Goal: Information Seeking & Learning: Find specific fact

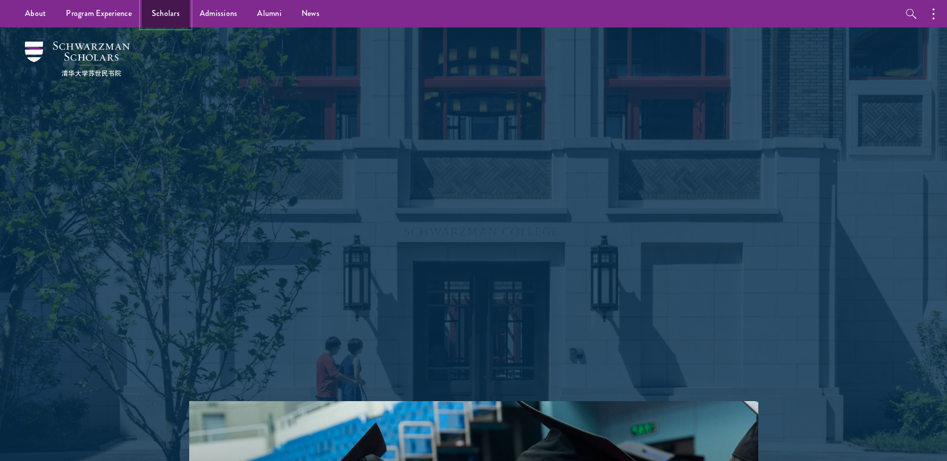
click at [154, 16] on link "Scholars" at bounding box center [166, 13] width 48 height 27
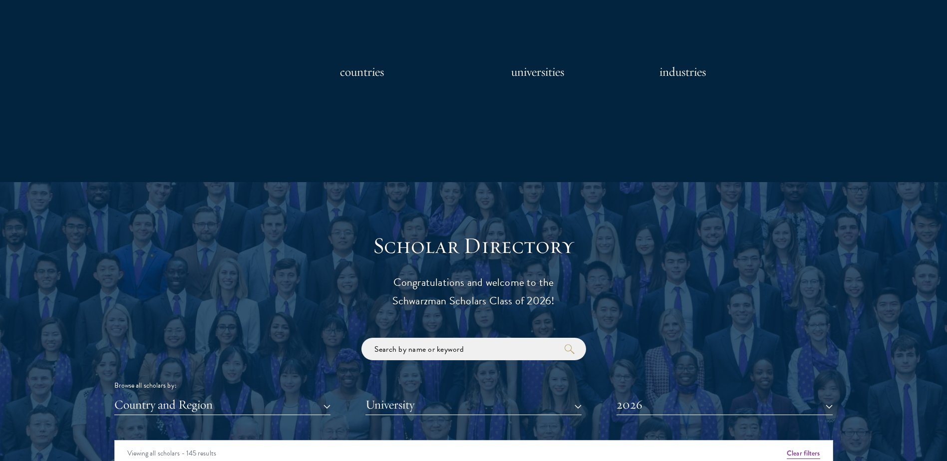
scroll to position [899, 0]
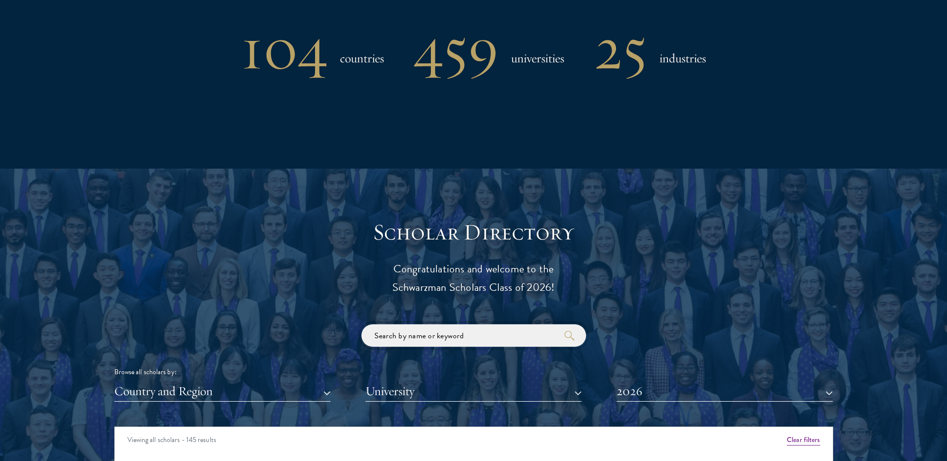
click at [455, 338] on input "search" at bounding box center [474, 336] width 225 height 22
type input "[PERSON_NAME]"
click button "submit" at bounding box center [0, 0] width 0 height 0
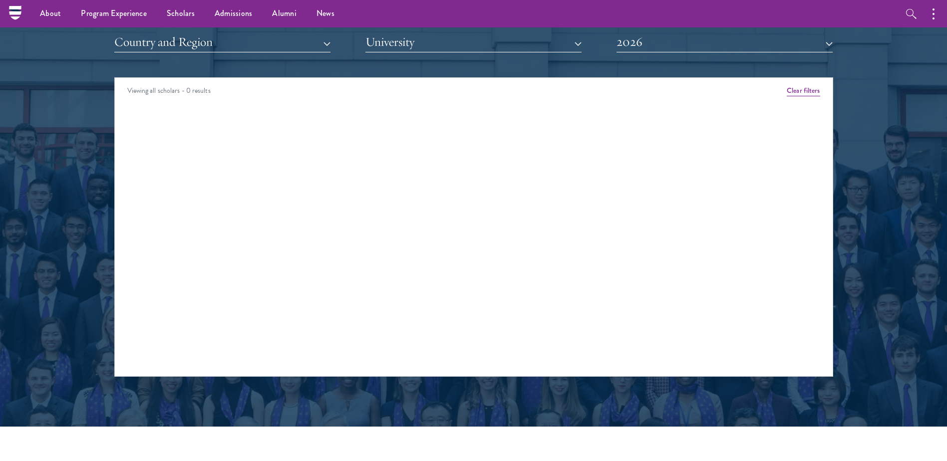
scroll to position [1099, 0]
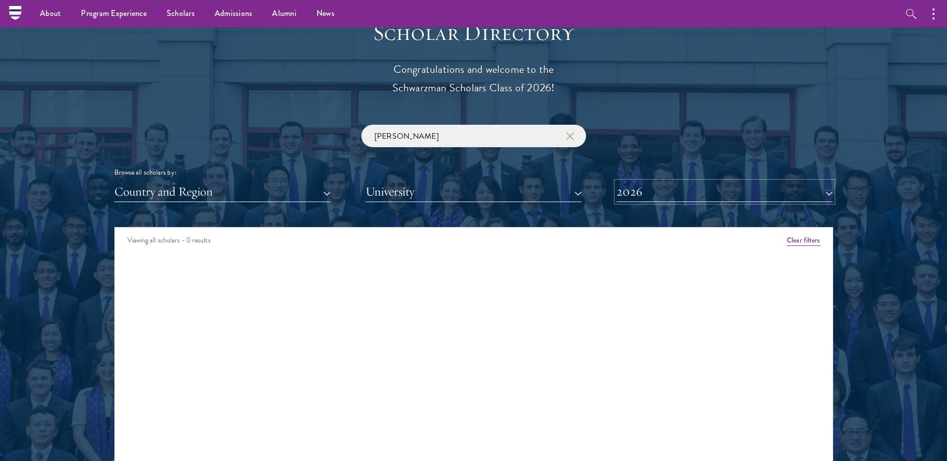
click at [672, 188] on button "2026" at bounding box center [725, 192] width 216 height 20
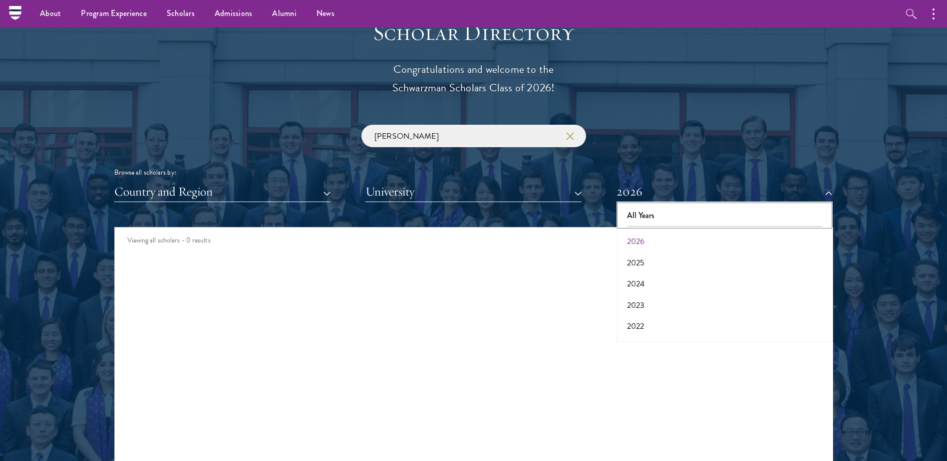
click at [651, 213] on button "All Years" at bounding box center [725, 215] width 210 height 21
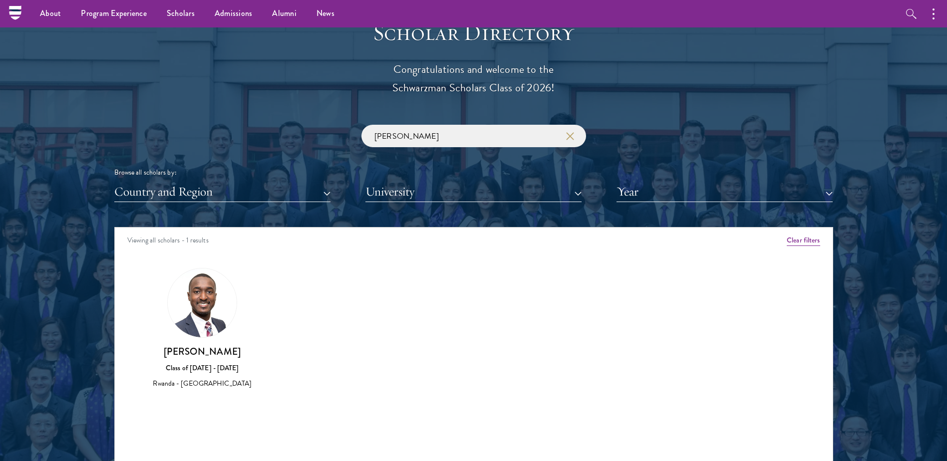
click at [208, 316] on img at bounding box center [202, 303] width 69 height 69
click at [208, 346] on h3 "[PERSON_NAME]" at bounding box center [203, 352] width 116 height 12
click at [212, 313] on img at bounding box center [202, 303] width 69 height 69
click at [191, 364] on div "Class of [DATE] - [DATE]" at bounding box center [203, 368] width 116 height 10
click at [190, 376] on div "[PERSON_NAME] Class of [DATE] - [DATE] [GEOGRAPHIC_DATA] - [GEOGRAPHIC_DATA]" at bounding box center [203, 368] width 116 height 44
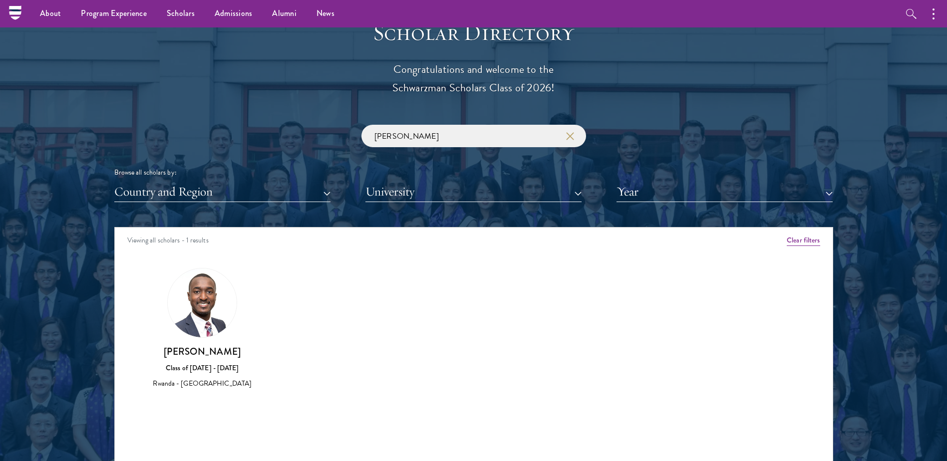
click at [183, 386] on div "Rwanda - [GEOGRAPHIC_DATA]" at bounding box center [203, 383] width 116 height 10
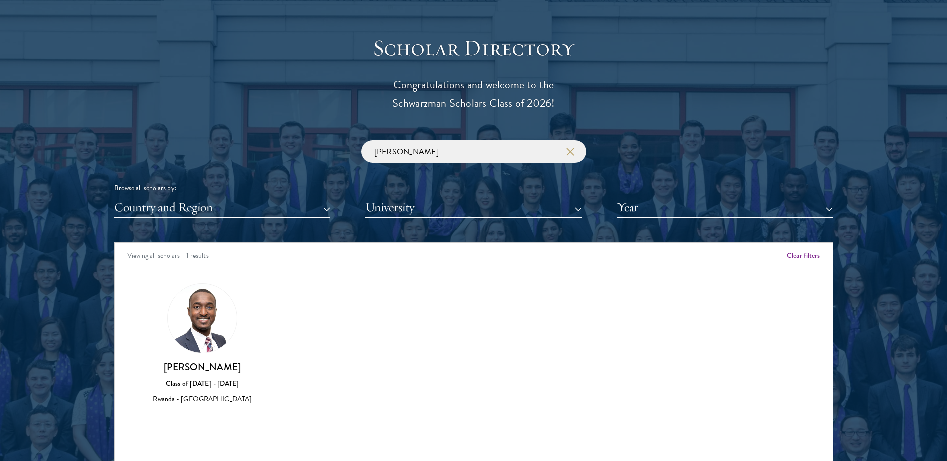
scroll to position [1099, 0]
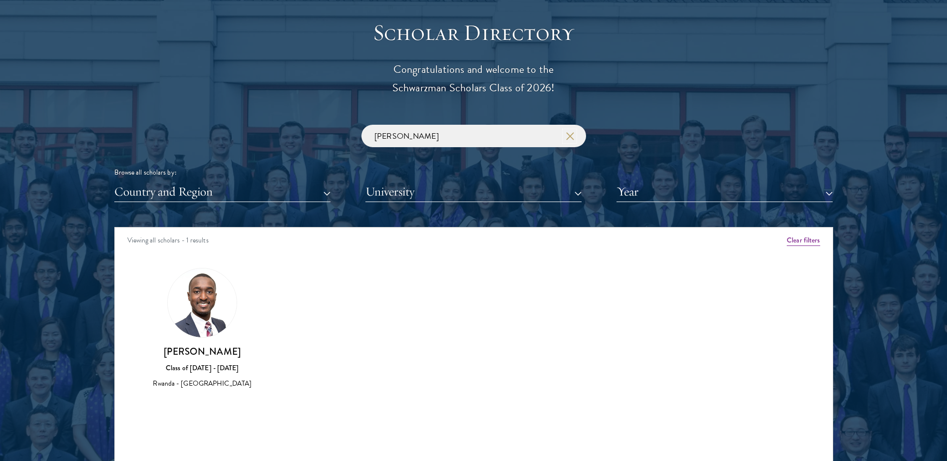
click at [566, 136] on button "button" at bounding box center [570, 136] width 10 height 10
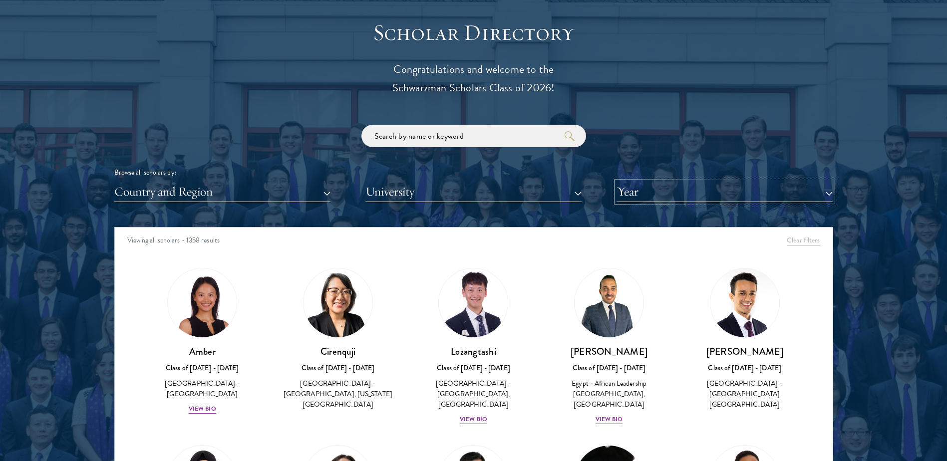
click at [685, 186] on button "Year" at bounding box center [725, 192] width 216 height 20
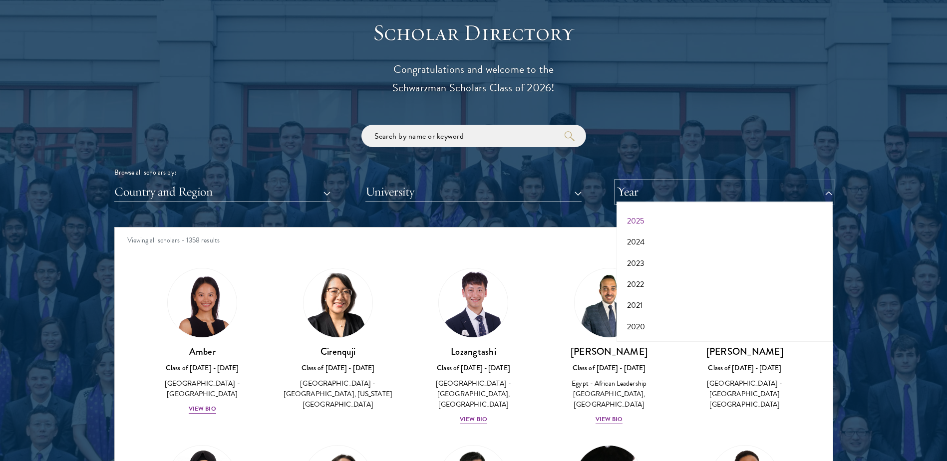
scroll to position [104, 0]
click at [654, 307] on button "2018" at bounding box center [725, 307] width 210 height 21
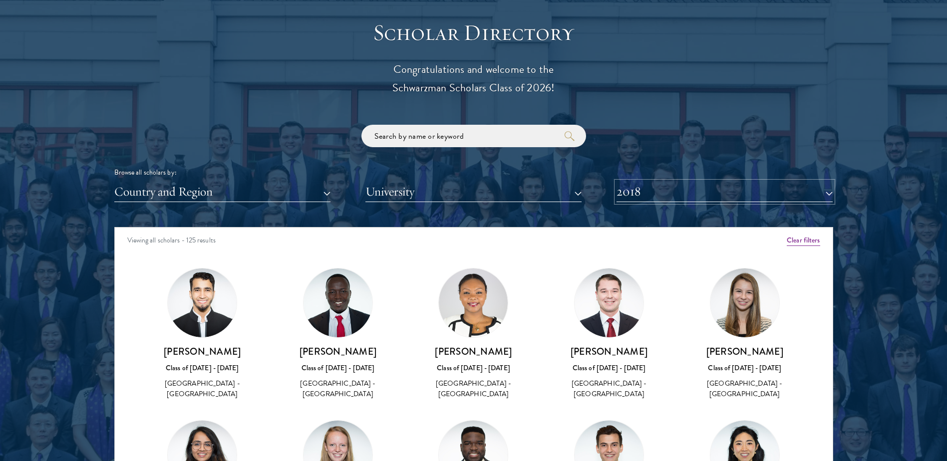
click at [658, 186] on button "2018" at bounding box center [725, 192] width 216 height 20
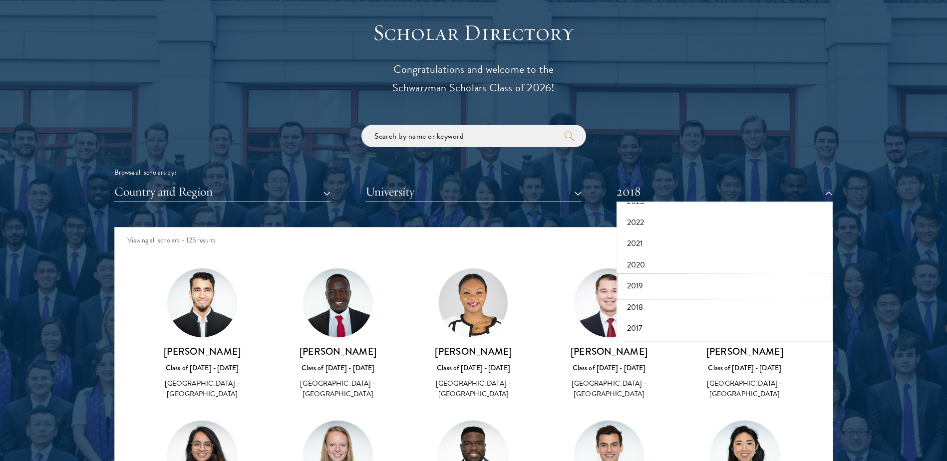
click at [641, 284] on button "2019" at bounding box center [725, 286] width 210 height 21
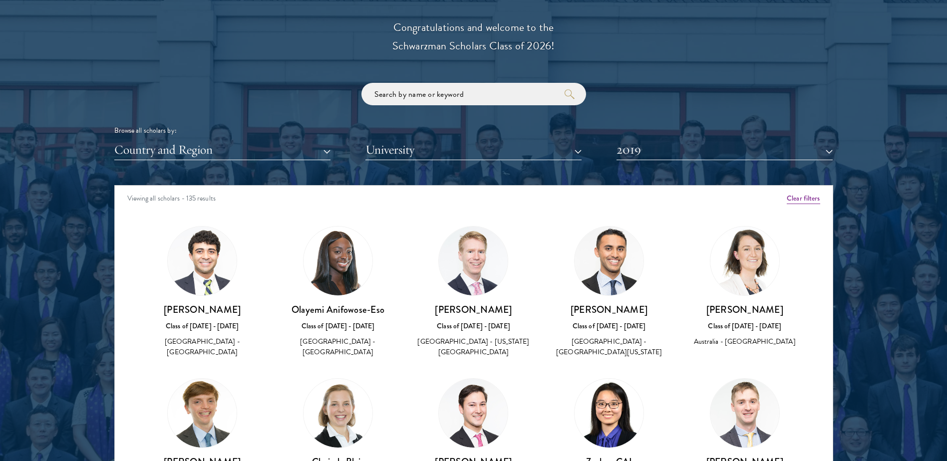
scroll to position [1198, 0]
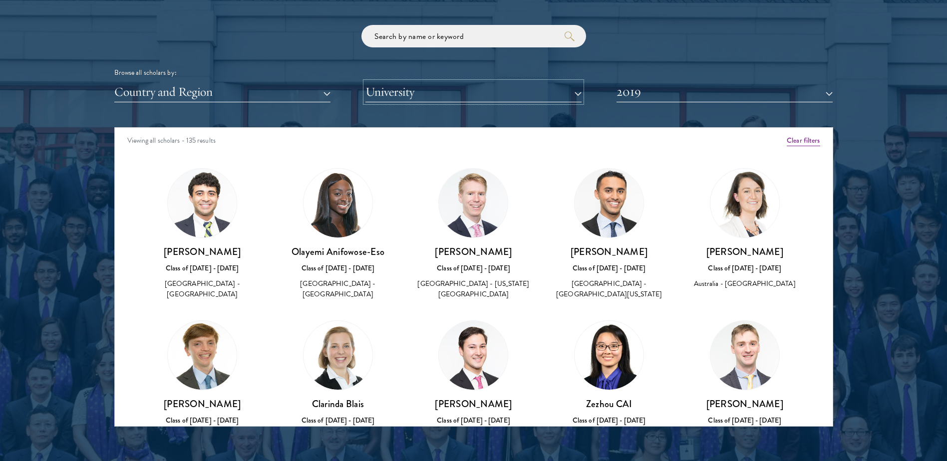
click at [464, 102] on button "University" at bounding box center [474, 92] width 216 height 20
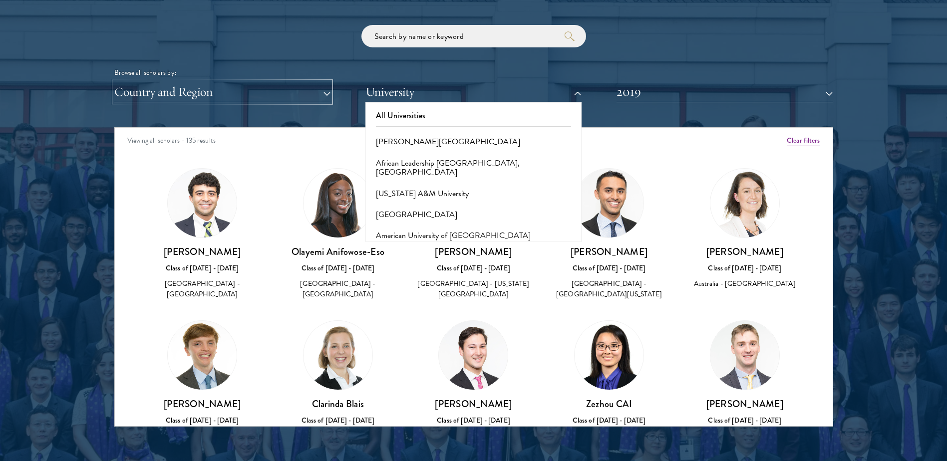
click at [259, 93] on button "Country and Region" at bounding box center [222, 92] width 216 height 20
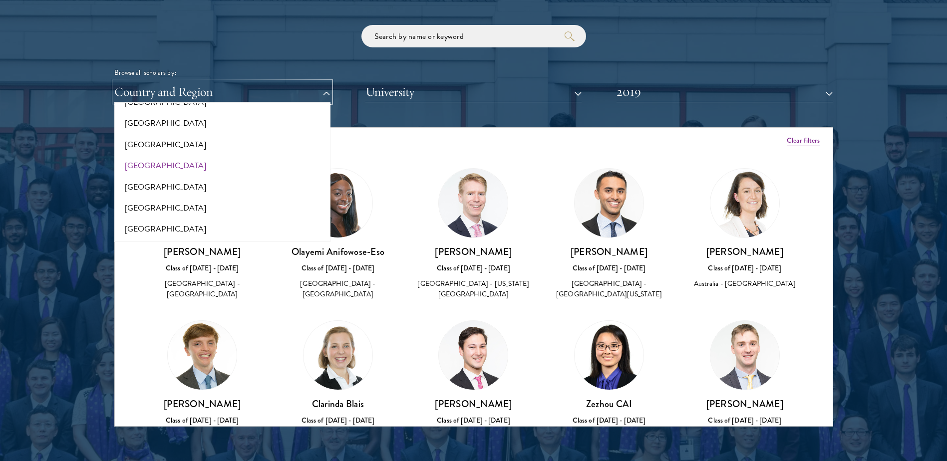
scroll to position [300, 0]
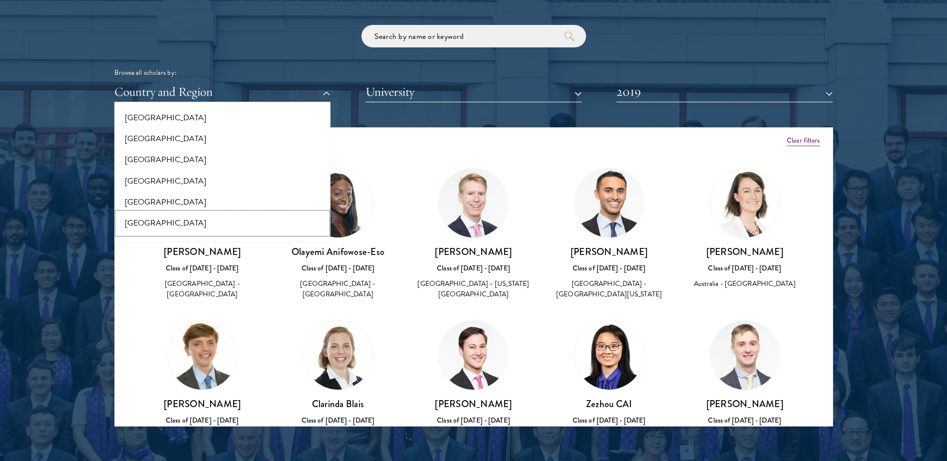
click at [143, 222] on button "[GEOGRAPHIC_DATA]" at bounding box center [222, 223] width 210 height 21
